Goal: Task Accomplishment & Management: Use online tool/utility

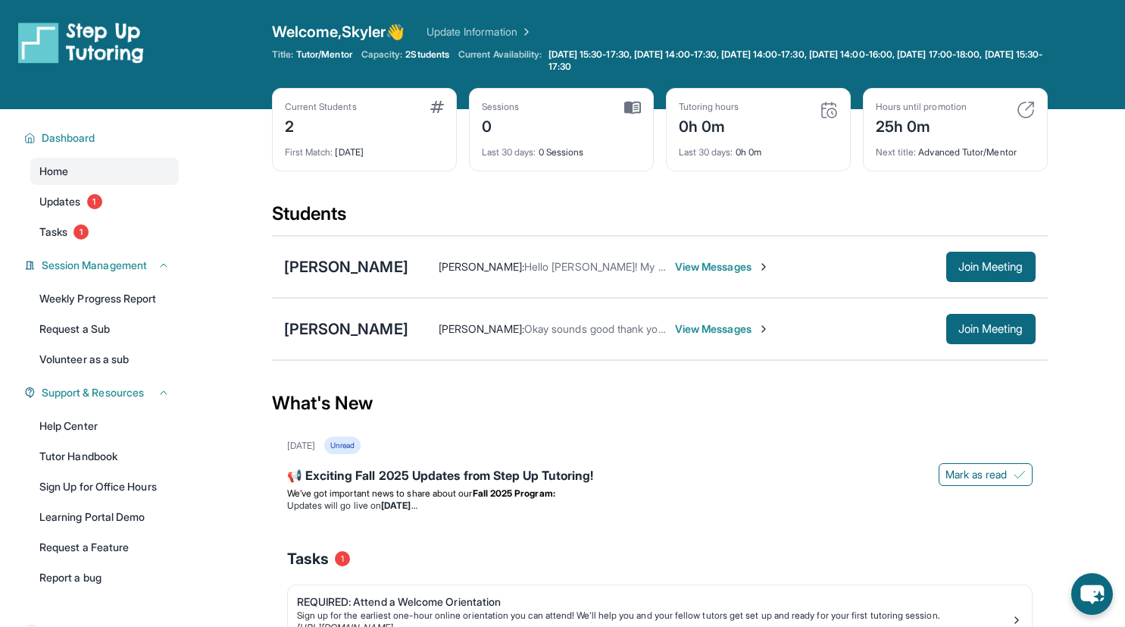
scroll to position [38, 0]
click at [88, 205] on link "Updates 1" at bounding box center [104, 201] width 149 height 27
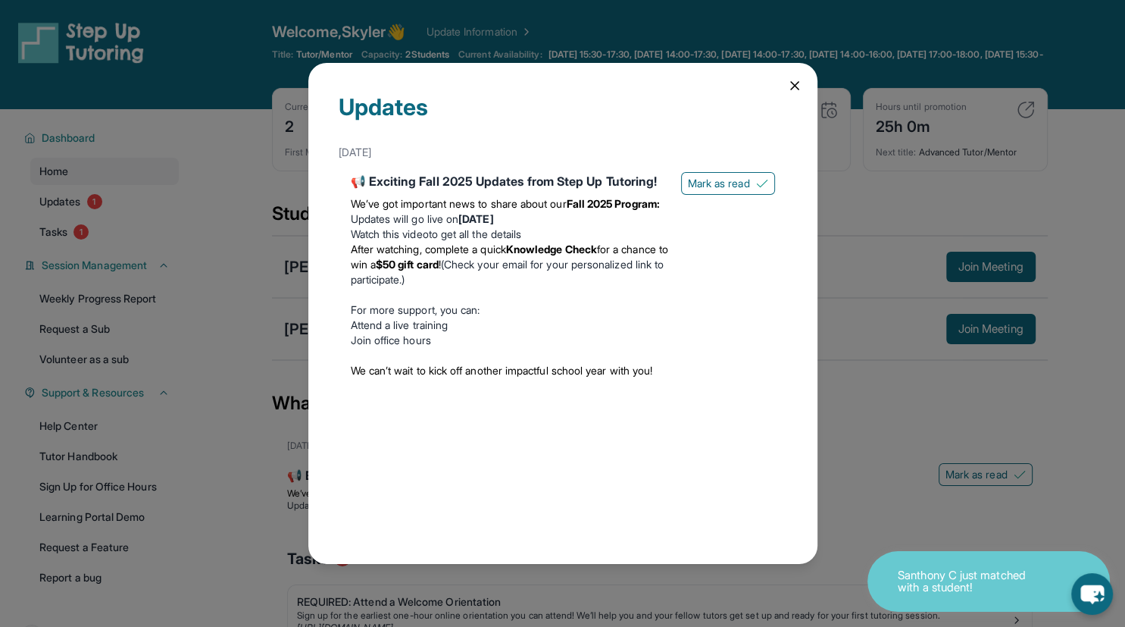
click at [793, 86] on icon at bounding box center [794, 85] width 15 height 15
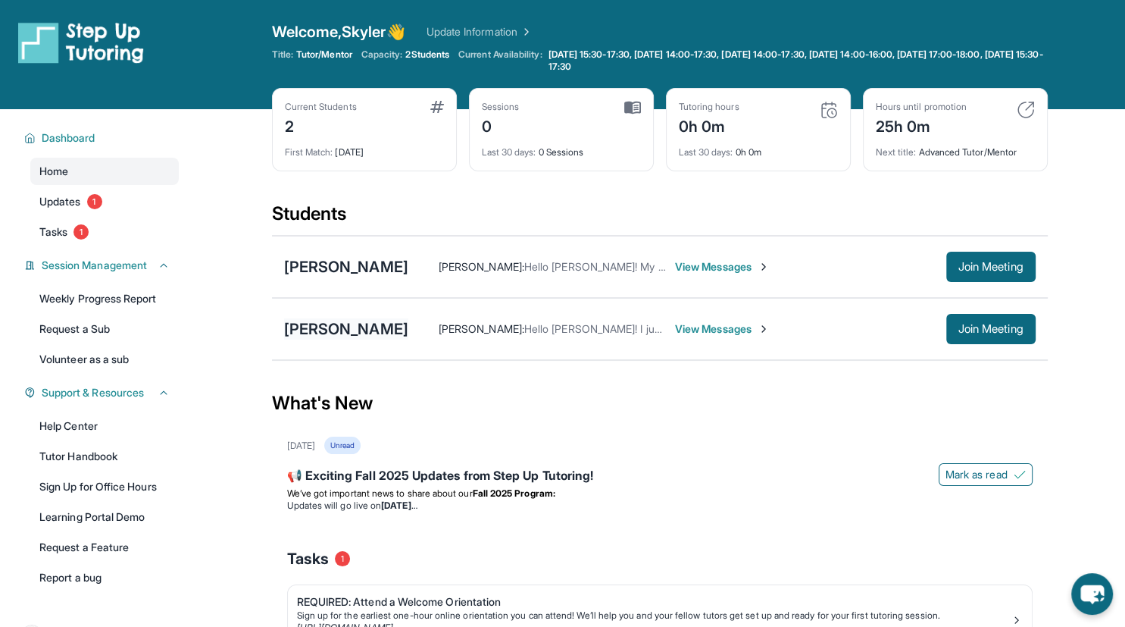
click at [377, 327] on div "[PERSON_NAME]" at bounding box center [346, 328] width 124 height 21
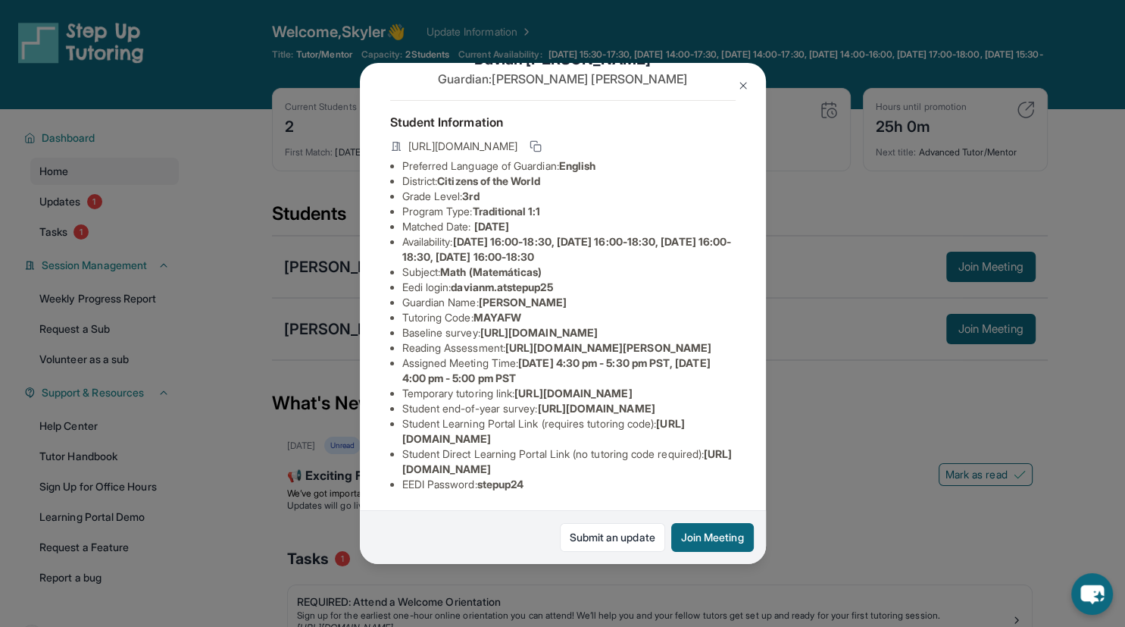
scroll to position [87, 0]
click at [683, 532] on button "Join Meeting" at bounding box center [712, 537] width 83 height 29
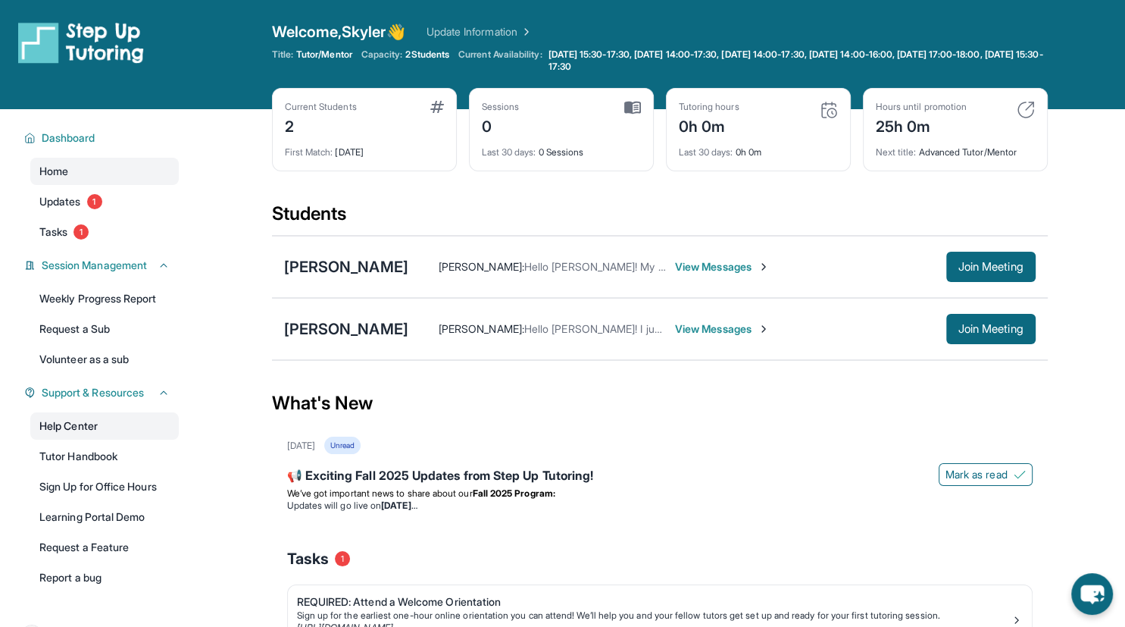
click at [101, 431] on link "Help Center" at bounding box center [104, 425] width 149 height 27
